Goal: Task Accomplishment & Management: Use online tool/utility

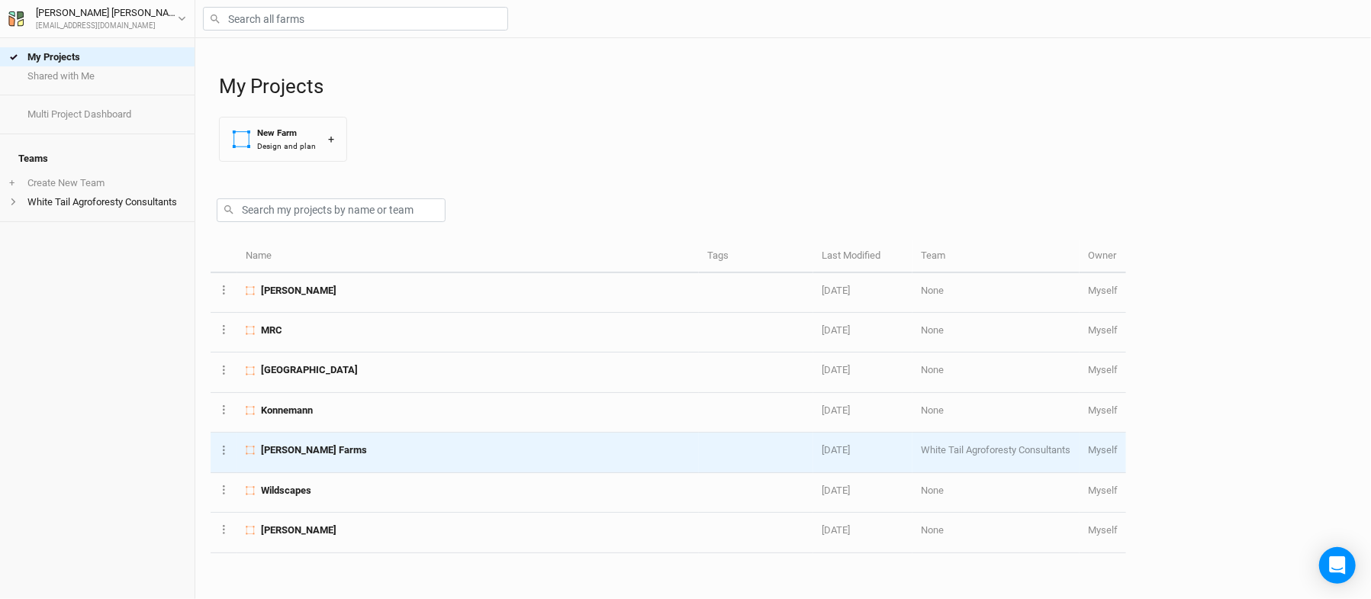
click at [321, 455] on div "[PERSON_NAME] Farms" at bounding box center [468, 450] width 445 height 14
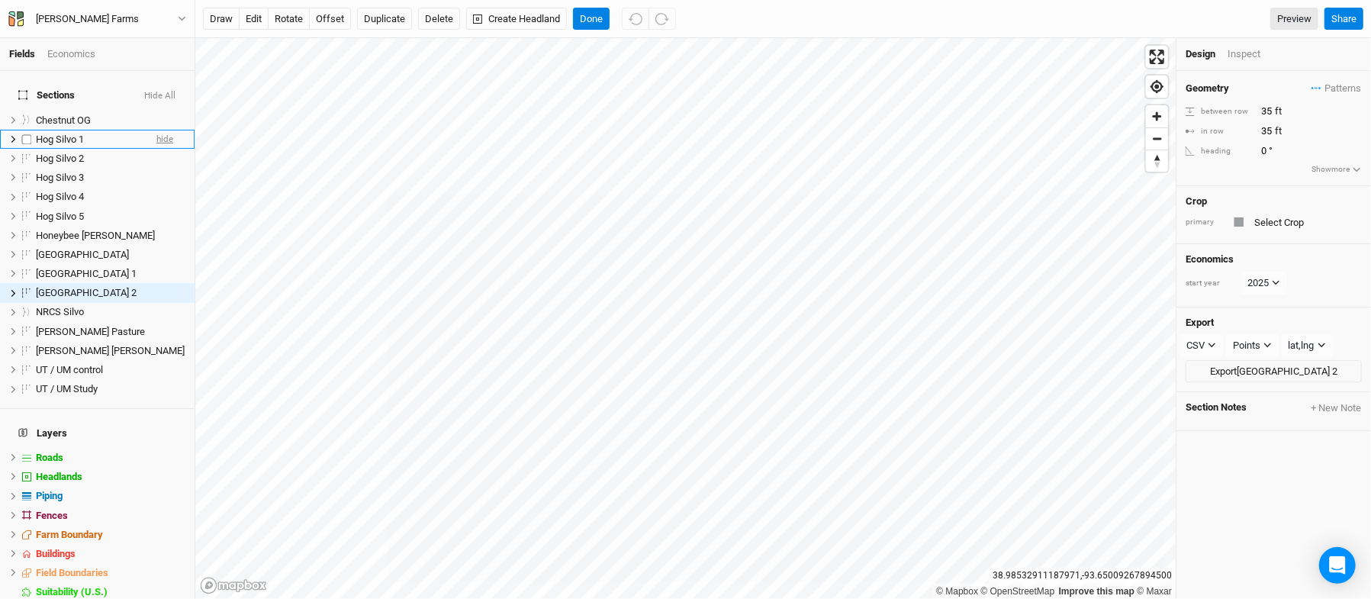
click at [156, 131] on span "hide" at bounding box center [164, 139] width 17 height 19
click at [25, 245] on label at bounding box center [27, 254] width 19 height 19
click at [25, 249] on input "checkbox" at bounding box center [27, 254] width 10 height 10
checkbox input "true"
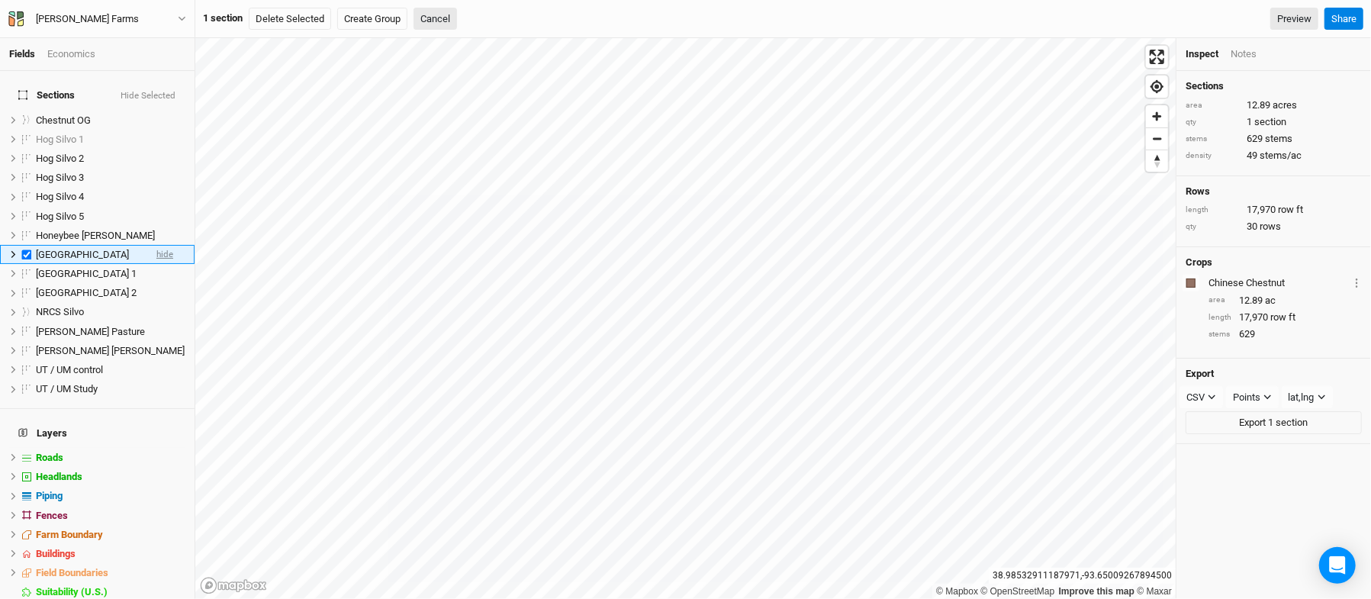
click at [156, 245] on span "hide" at bounding box center [164, 254] width 17 height 19
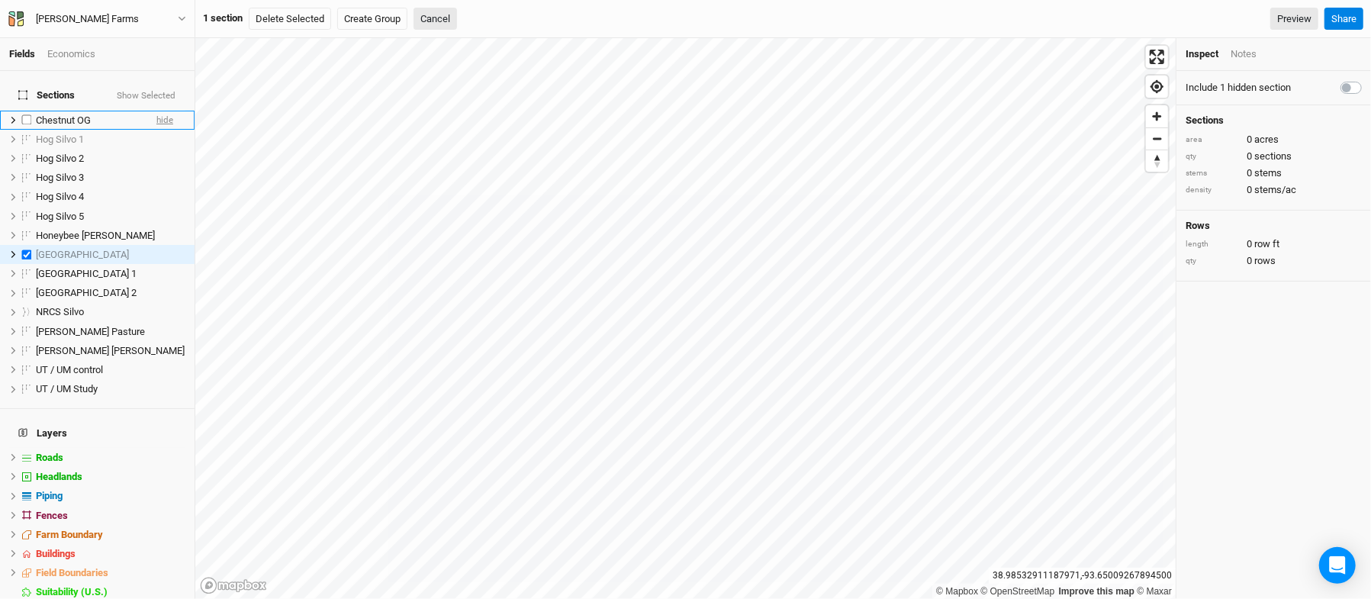
click at [156, 111] on span "hide" at bounding box center [164, 120] width 17 height 19
click at [156, 380] on span "hide" at bounding box center [164, 389] width 17 height 19
click at [95, 364] on span "UT / UM control" at bounding box center [69, 369] width 67 height 11
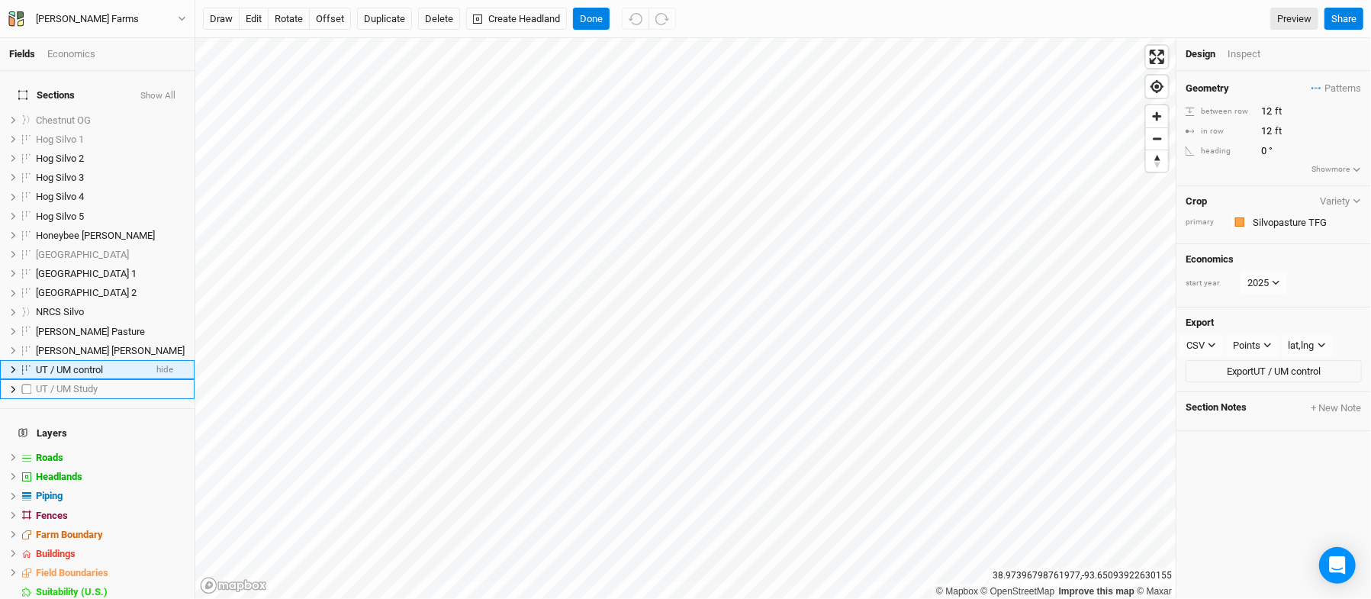
scroll to position [25, 0]
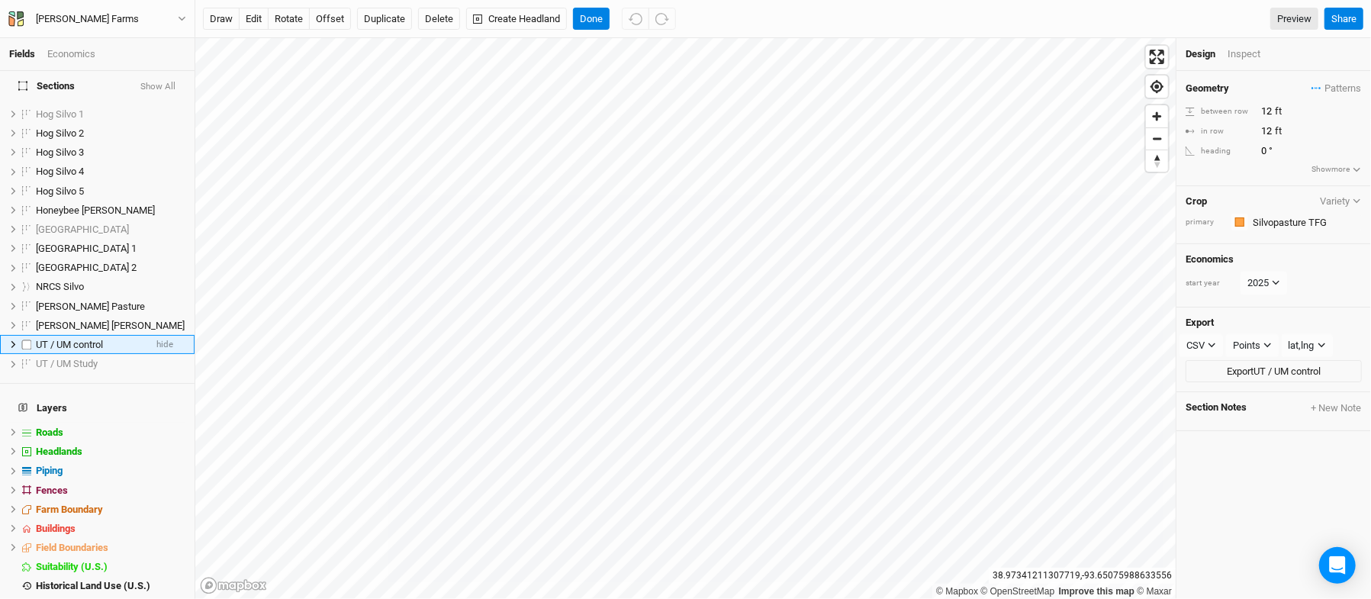
click at [86, 339] on span "UT / UM control" at bounding box center [69, 344] width 67 height 11
click at [10, 340] on icon at bounding box center [13, 344] width 8 height 8
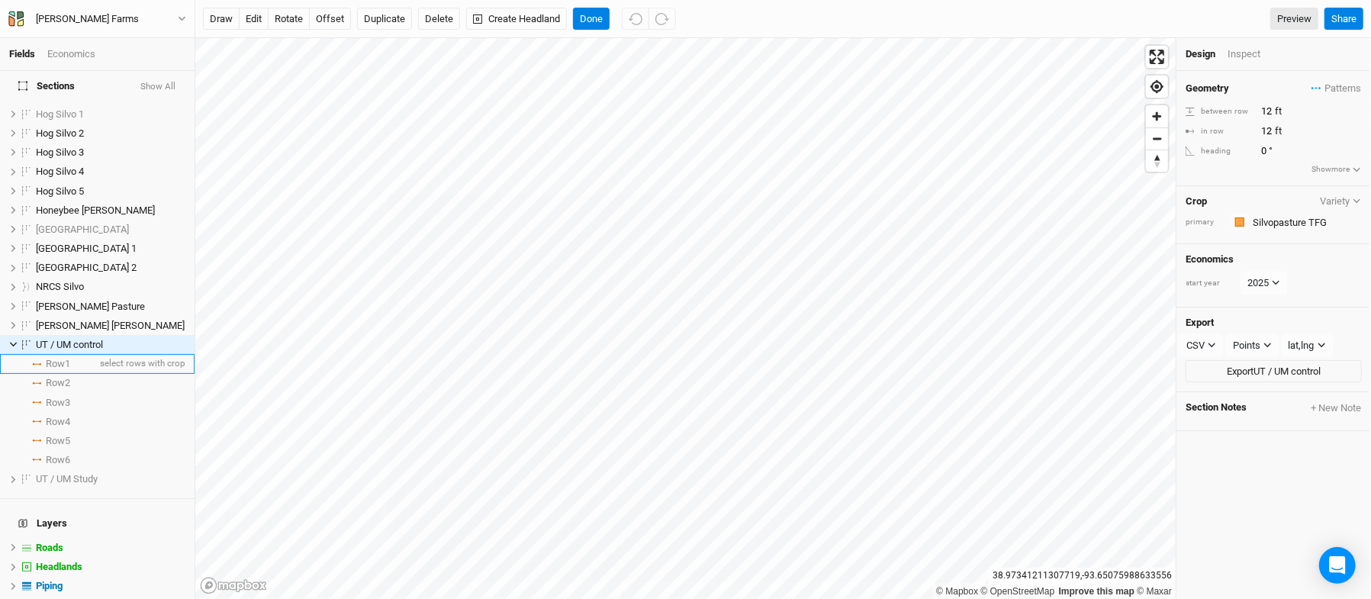
click at [70, 359] on span "Row 1" at bounding box center [58, 364] width 24 height 12
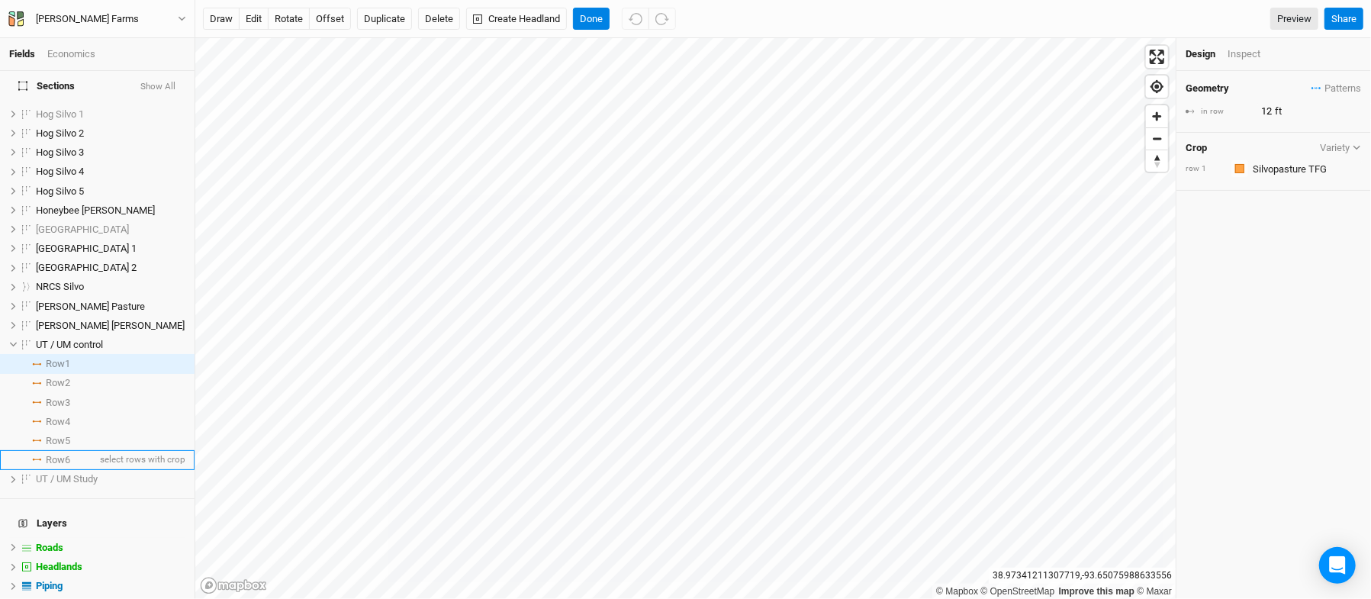
click at [70, 450] on li "Row 6 select rows with crop" at bounding box center [97, 459] width 195 height 19
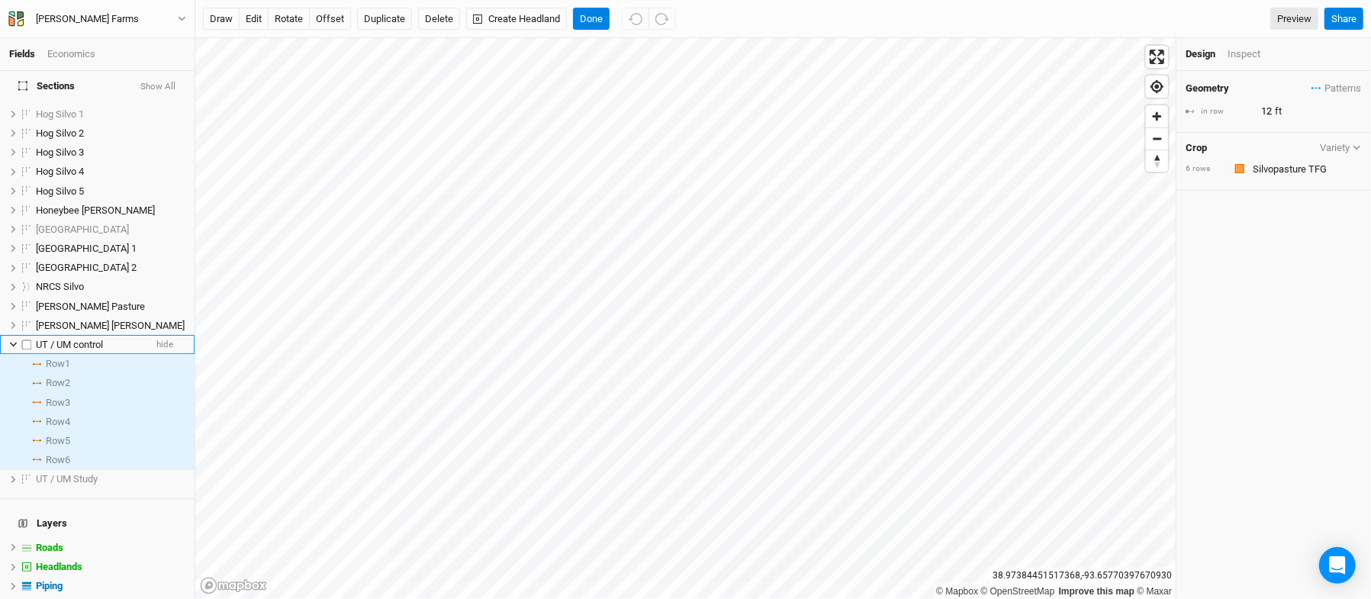
click at [95, 339] on span "UT / UM control" at bounding box center [69, 344] width 67 height 11
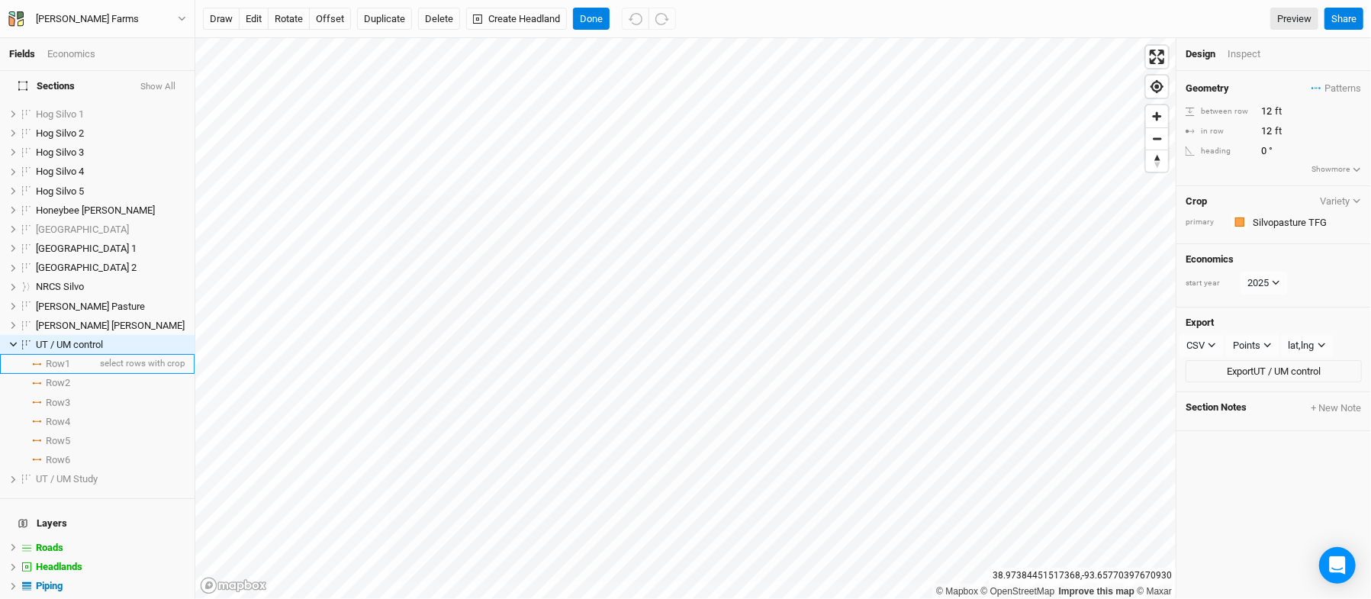
click at [74, 361] on li "Row 1 select rows with crop" at bounding box center [97, 363] width 195 height 19
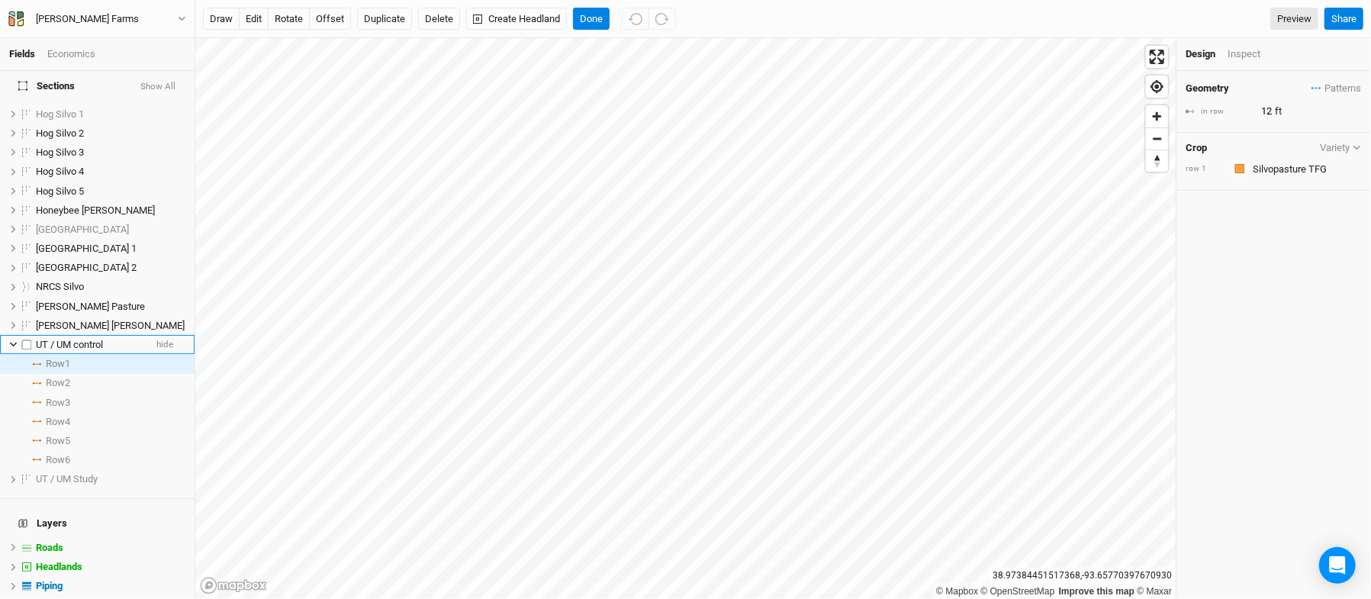
click at [101, 339] on span "UT / UM control" at bounding box center [69, 344] width 67 height 11
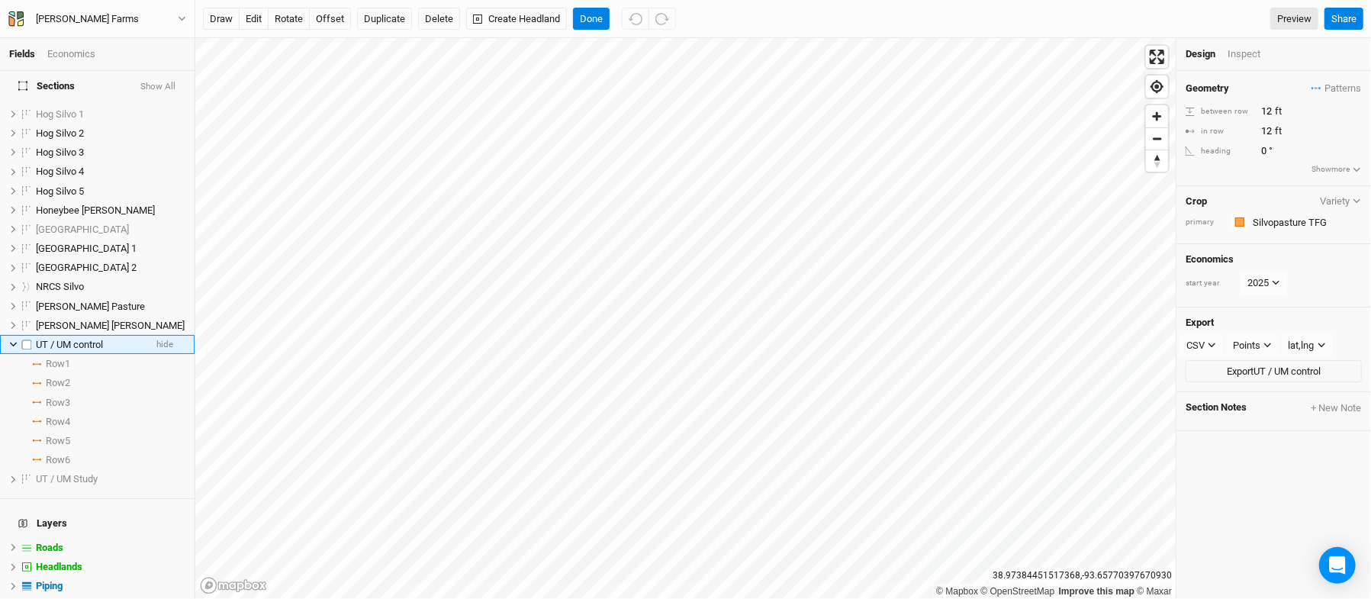
click at [23, 339] on label at bounding box center [27, 344] width 19 height 19
click at [23, 339] on input "checkbox" at bounding box center [27, 344] width 10 height 10
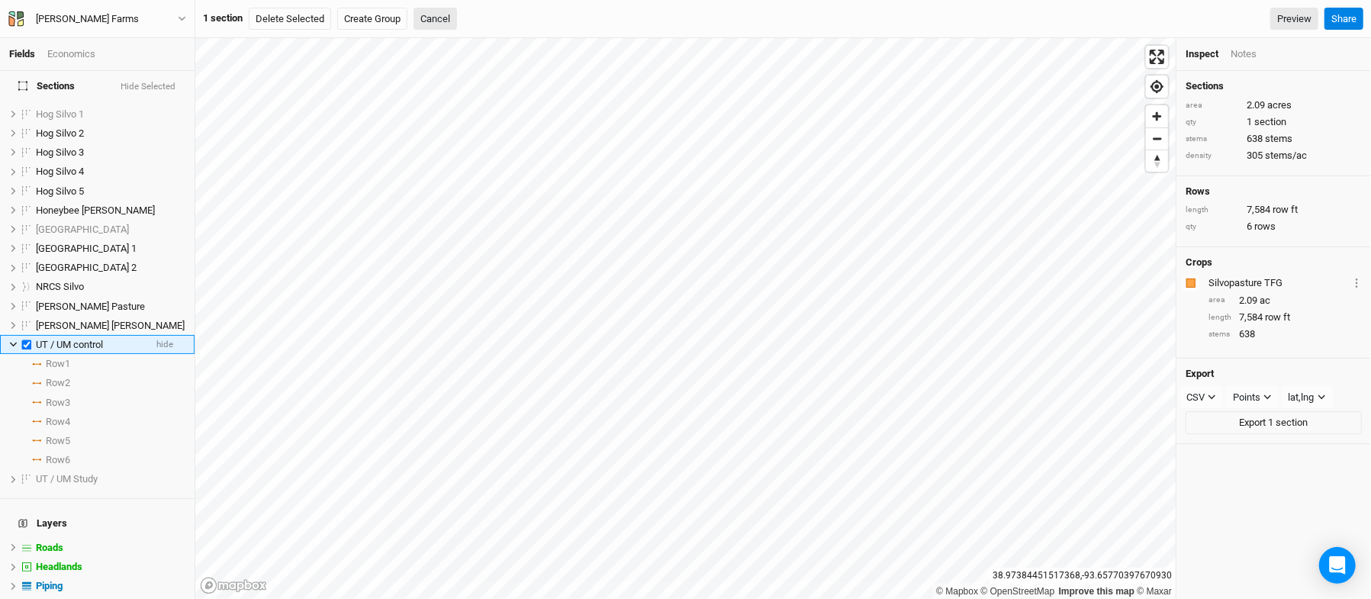
click at [27, 337] on label at bounding box center [27, 344] width 19 height 19
click at [27, 339] on input "checkbox" at bounding box center [27, 344] width 10 height 10
checkbox input "false"
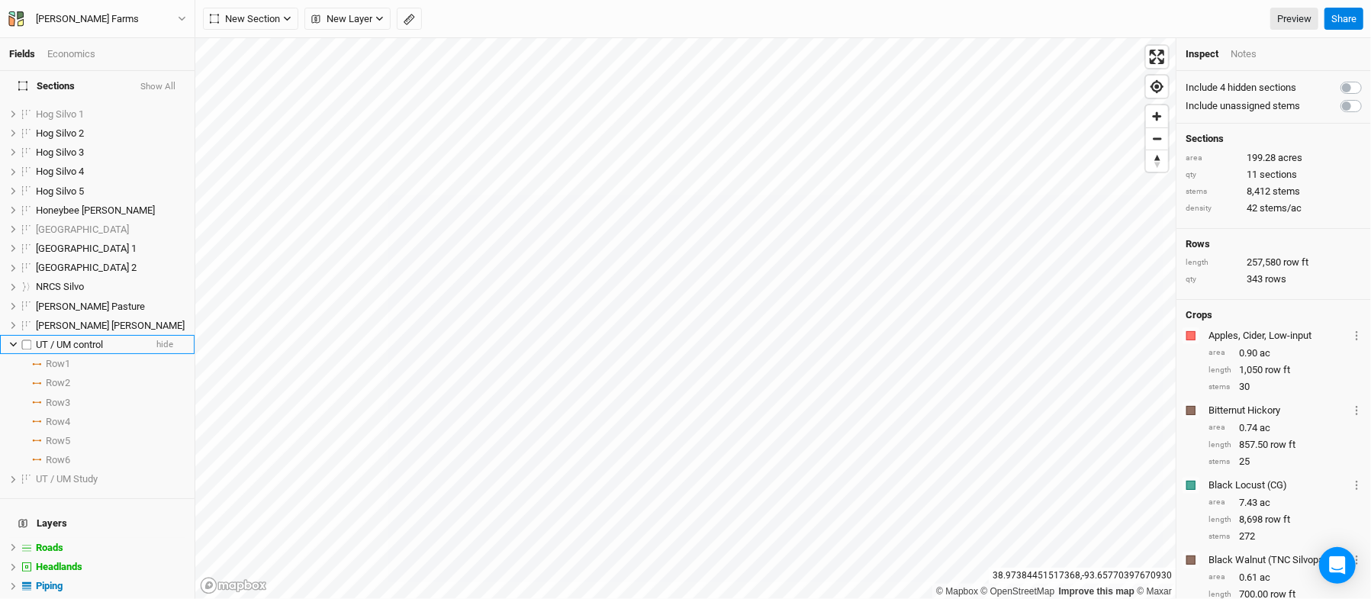
click at [159, 335] on li "UT / UM control hide" at bounding box center [97, 344] width 195 height 19
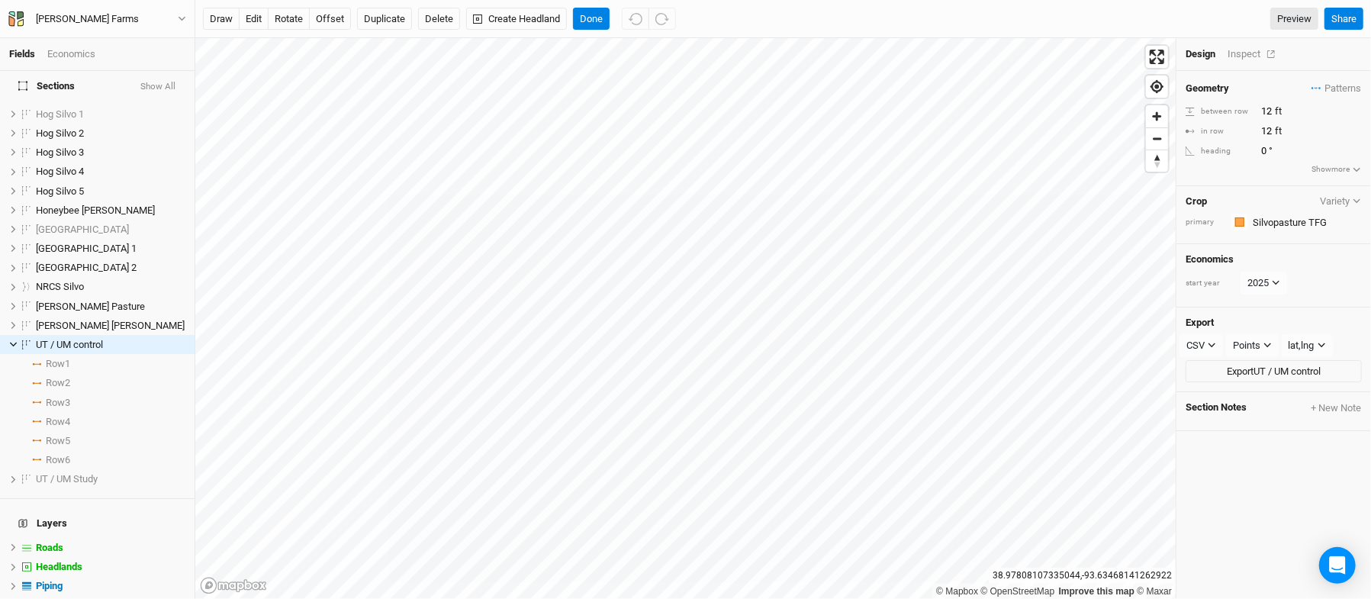
click at [1252, 59] on div "Inspect" at bounding box center [1254, 54] width 54 height 14
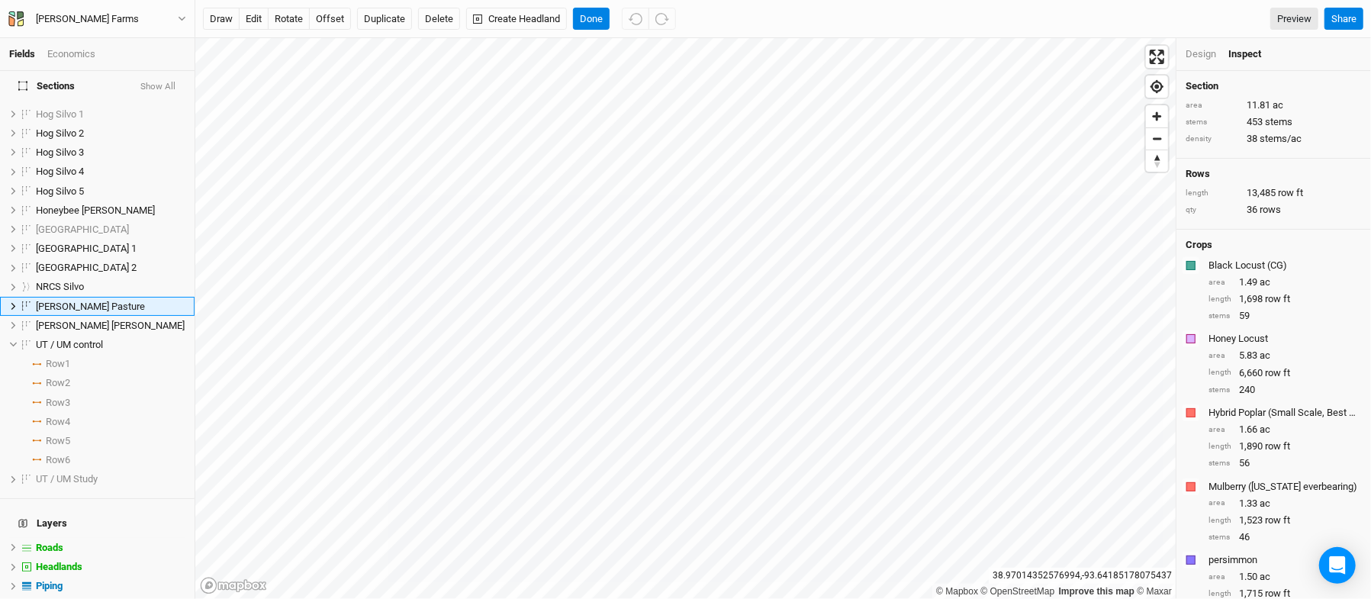
scroll to position [0, 0]
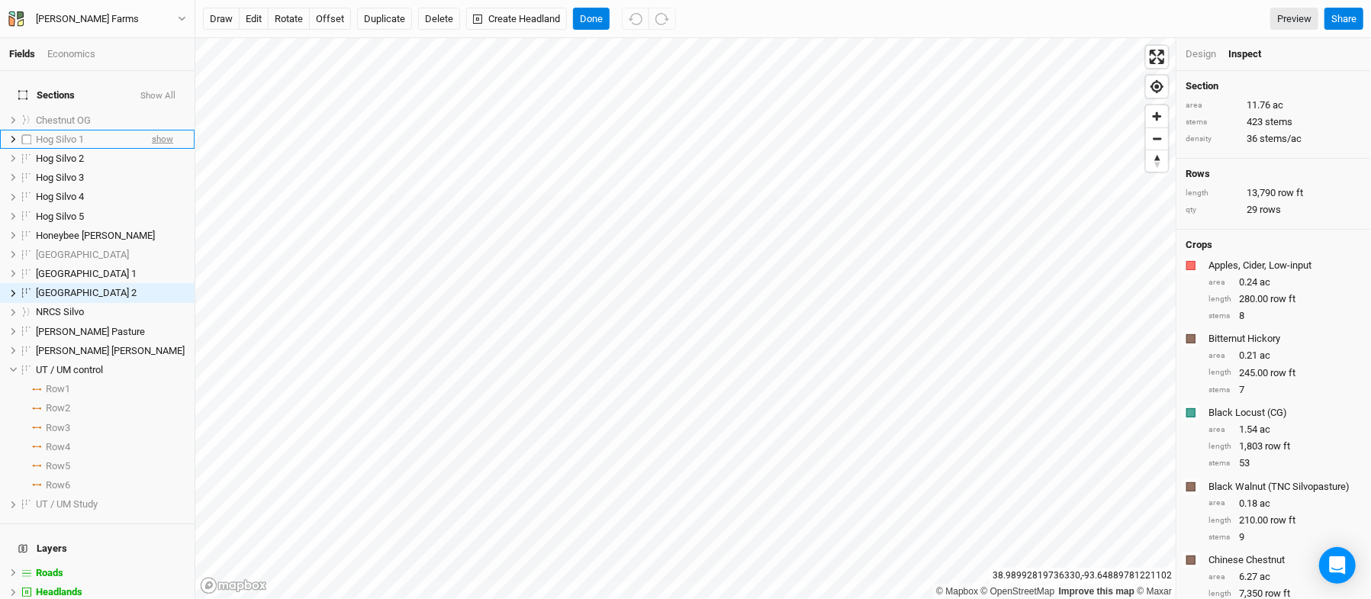
click at [152, 130] on span "show" at bounding box center [162, 139] width 21 height 19
click at [72, 133] on span "Hog Silvo 1" at bounding box center [60, 138] width 48 height 11
